Goal: Navigation & Orientation: Find specific page/section

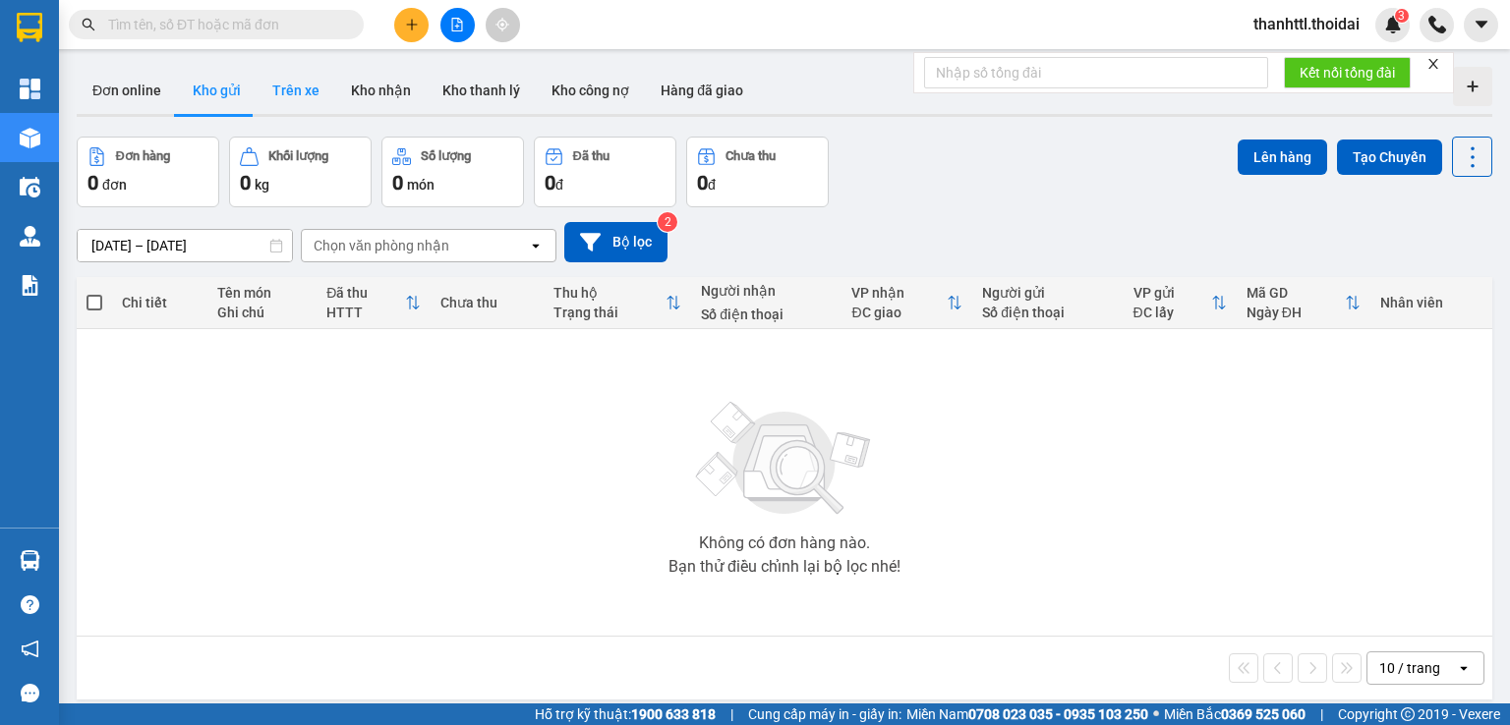
click at [287, 96] on button "Trên xe" at bounding box center [296, 90] width 79 height 47
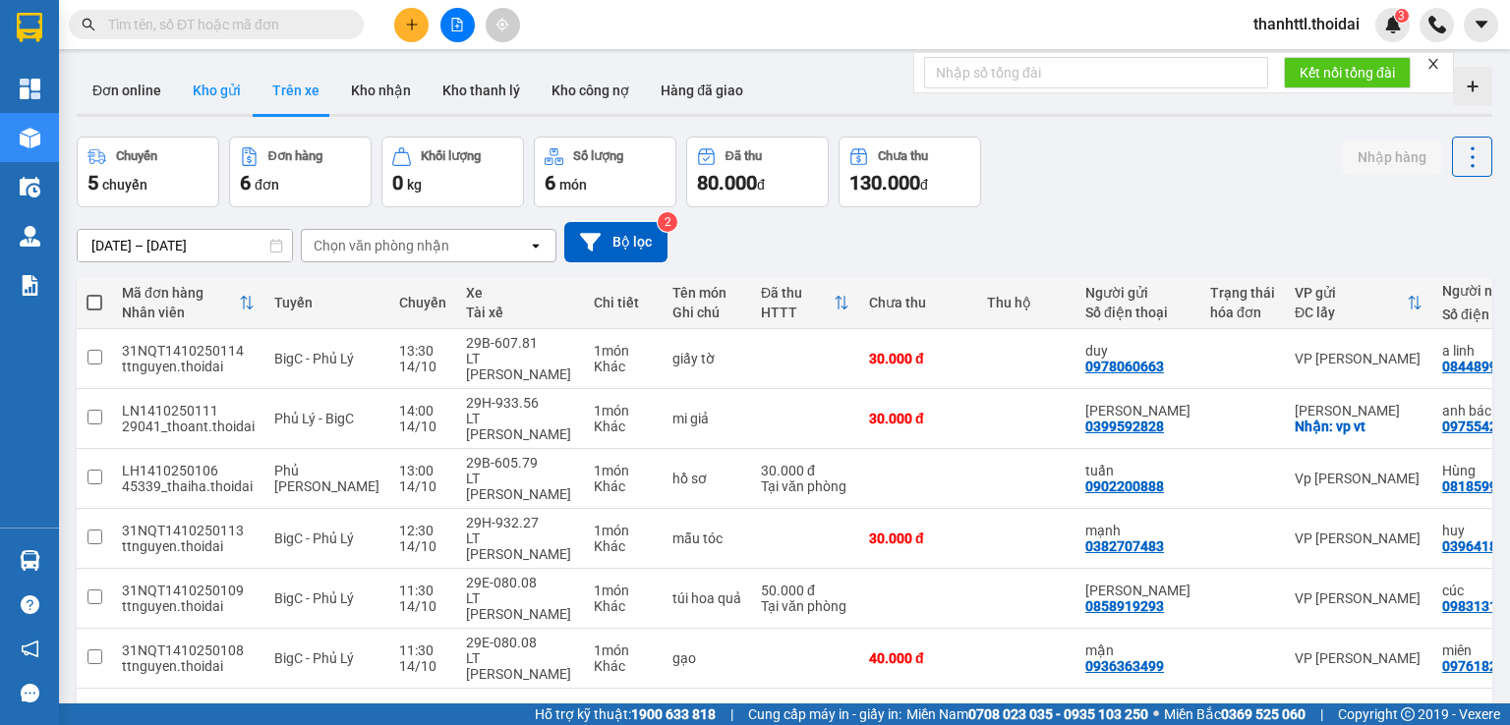
click at [222, 87] on button "Kho gửi" at bounding box center [217, 90] width 80 height 47
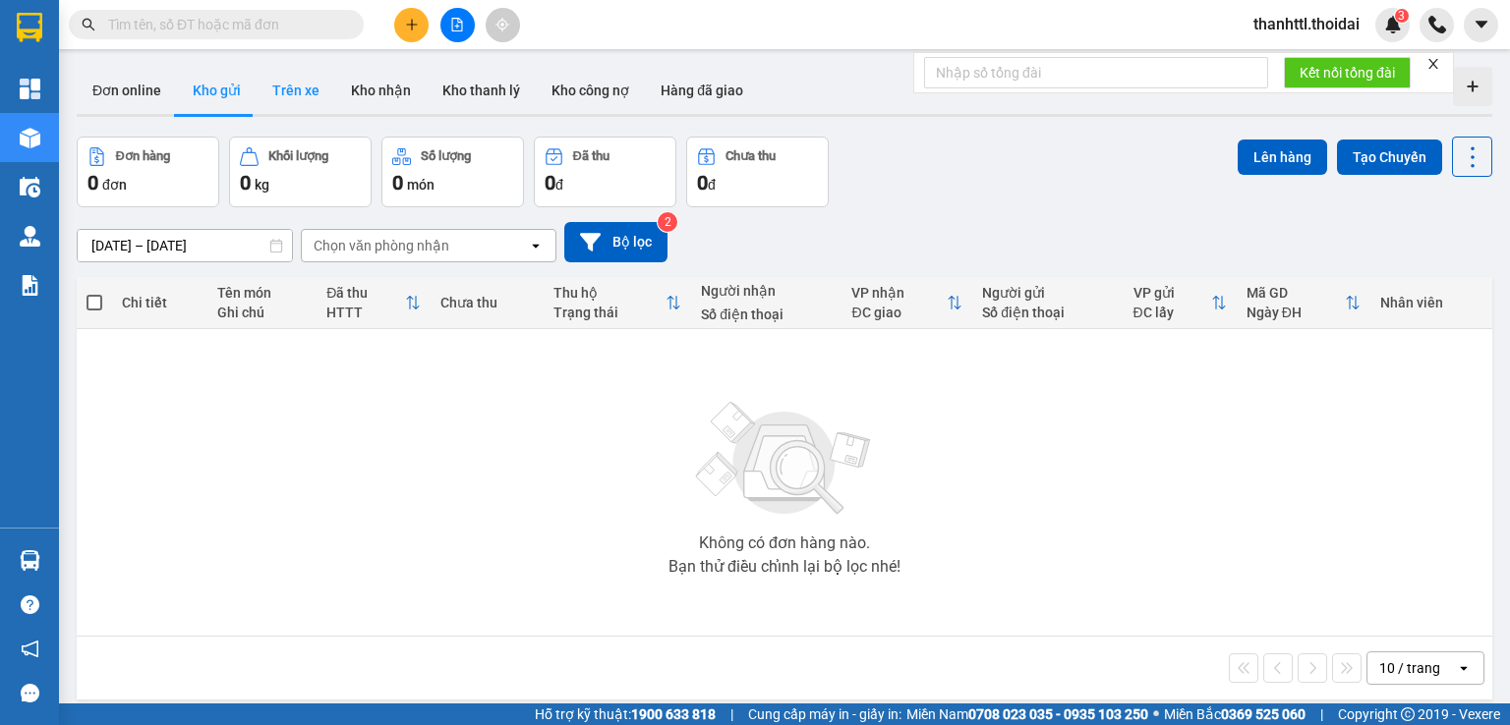
click at [299, 95] on button "Trên xe" at bounding box center [296, 90] width 79 height 47
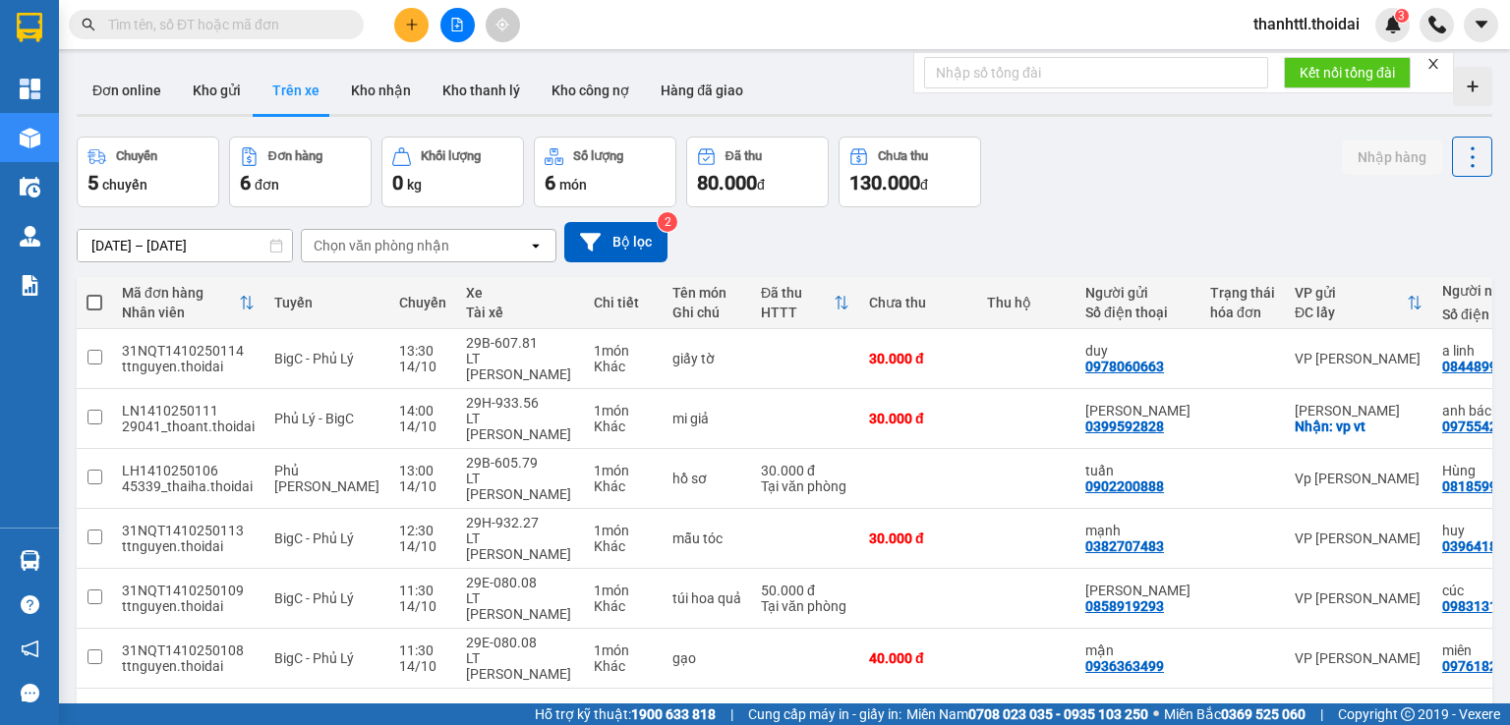
drag, startPoint x: 1238, startPoint y: 634, endPoint x: 1375, endPoint y: 634, distance: 137.6
click at [1375, 689] on div "1 10 / trang open" at bounding box center [785, 720] width 1416 height 63
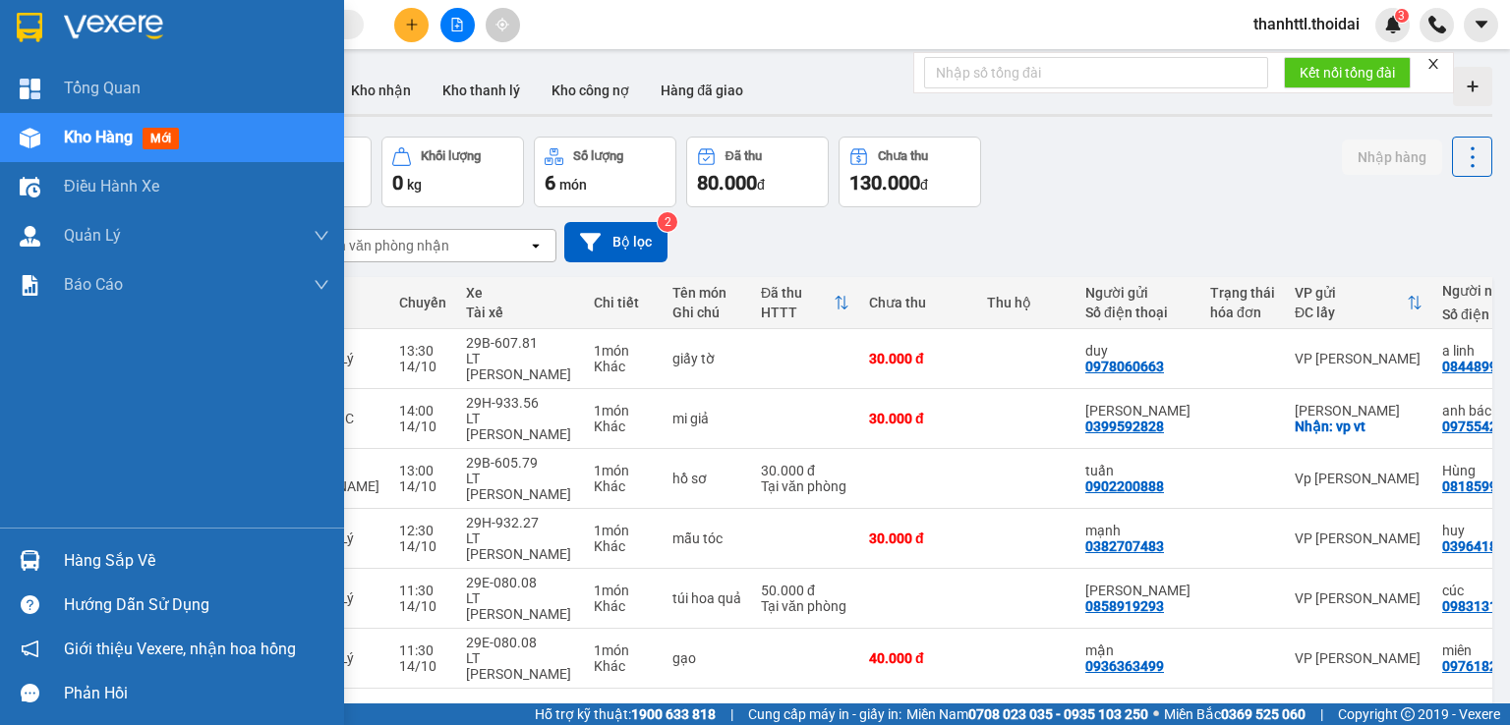
click at [86, 553] on div "Hàng sắp về" at bounding box center [196, 561] width 265 height 29
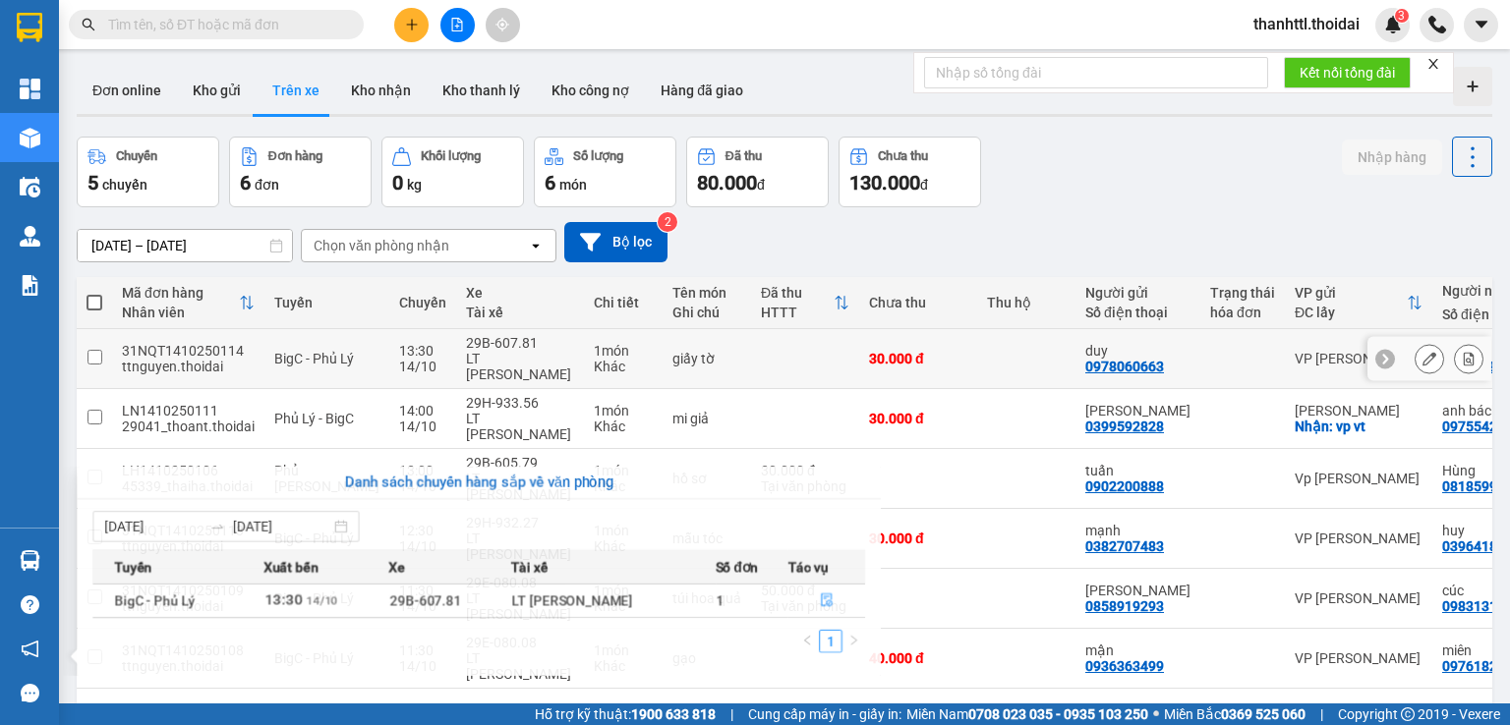
click at [739, 359] on section "Kết quả tìm kiếm ( 0 ) Bộ lọc No Data thanhttl.thoidai 3 Tổng Quan Kho hàng mới…" at bounding box center [755, 362] width 1510 height 725
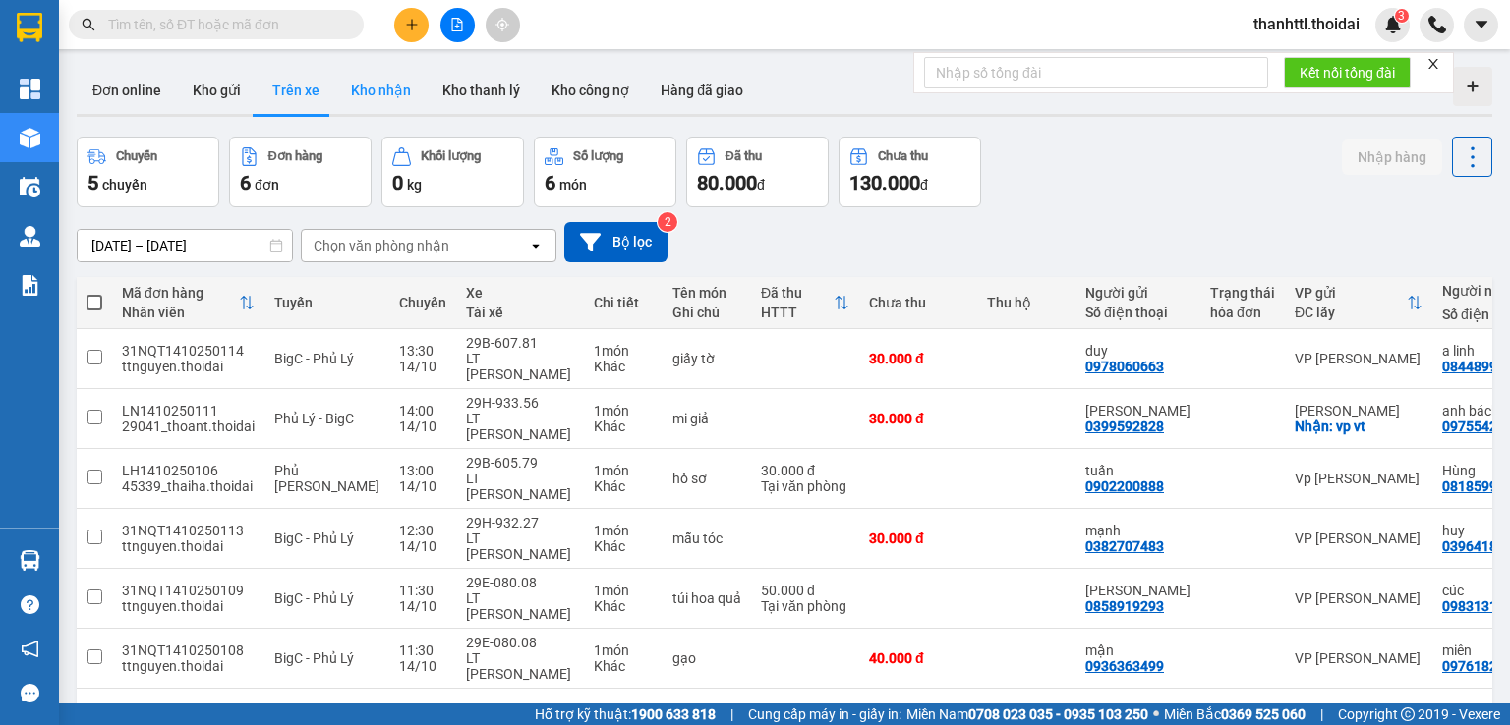
click at [384, 87] on button "Kho nhận" at bounding box center [380, 90] width 91 height 47
type input "[DATE] – [DATE]"
